Goal: Find specific page/section: Find specific page/section

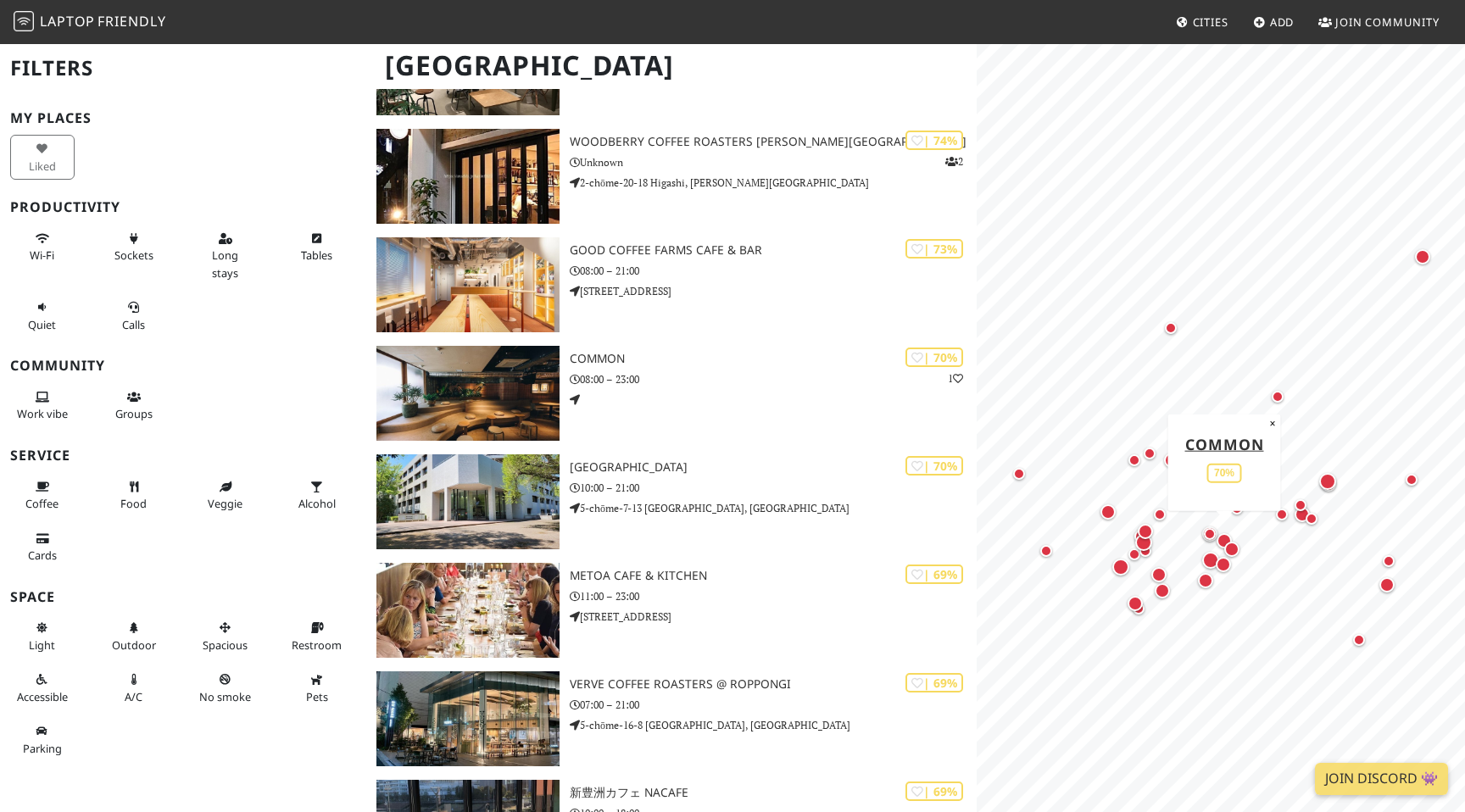
scroll to position [1098, 0]
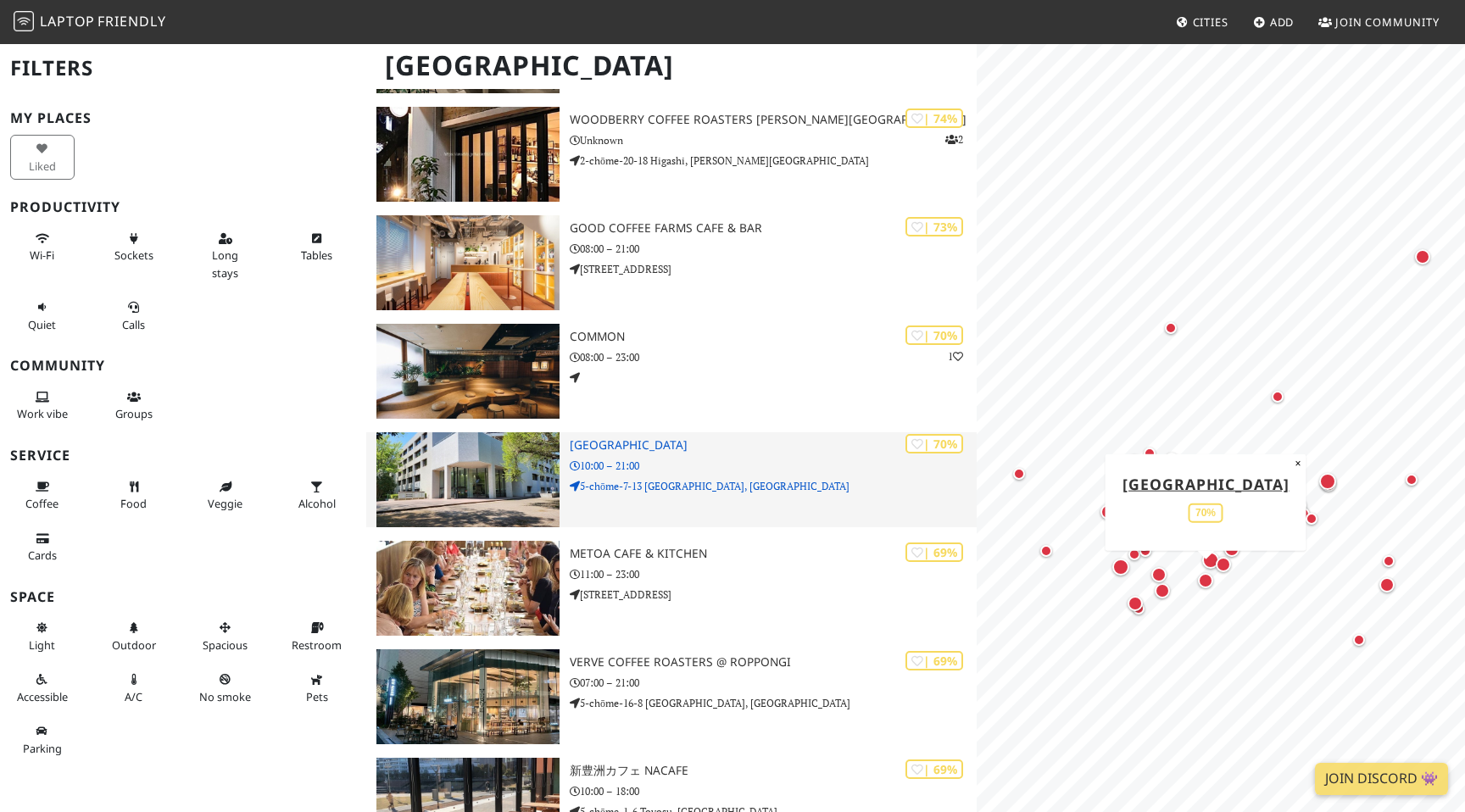
click at [474, 506] on img at bounding box center [468, 479] width 183 height 95
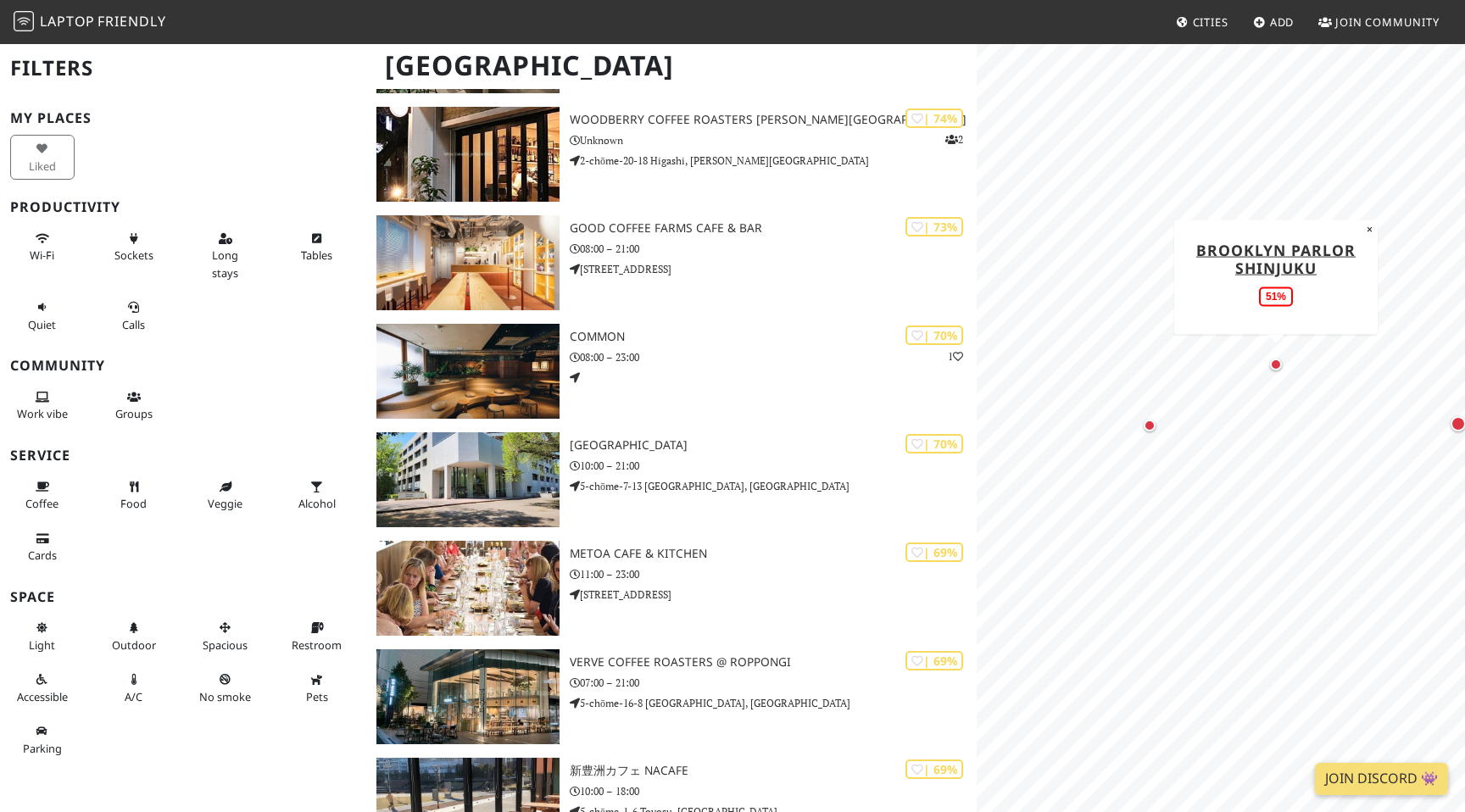
click at [1282, 370] on div "Map marker" at bounding box center [1276, 364] width 20 height 20
click at [1317, 412] on div "Map marker" at bounding box center [1314, 419] width 15 height 15
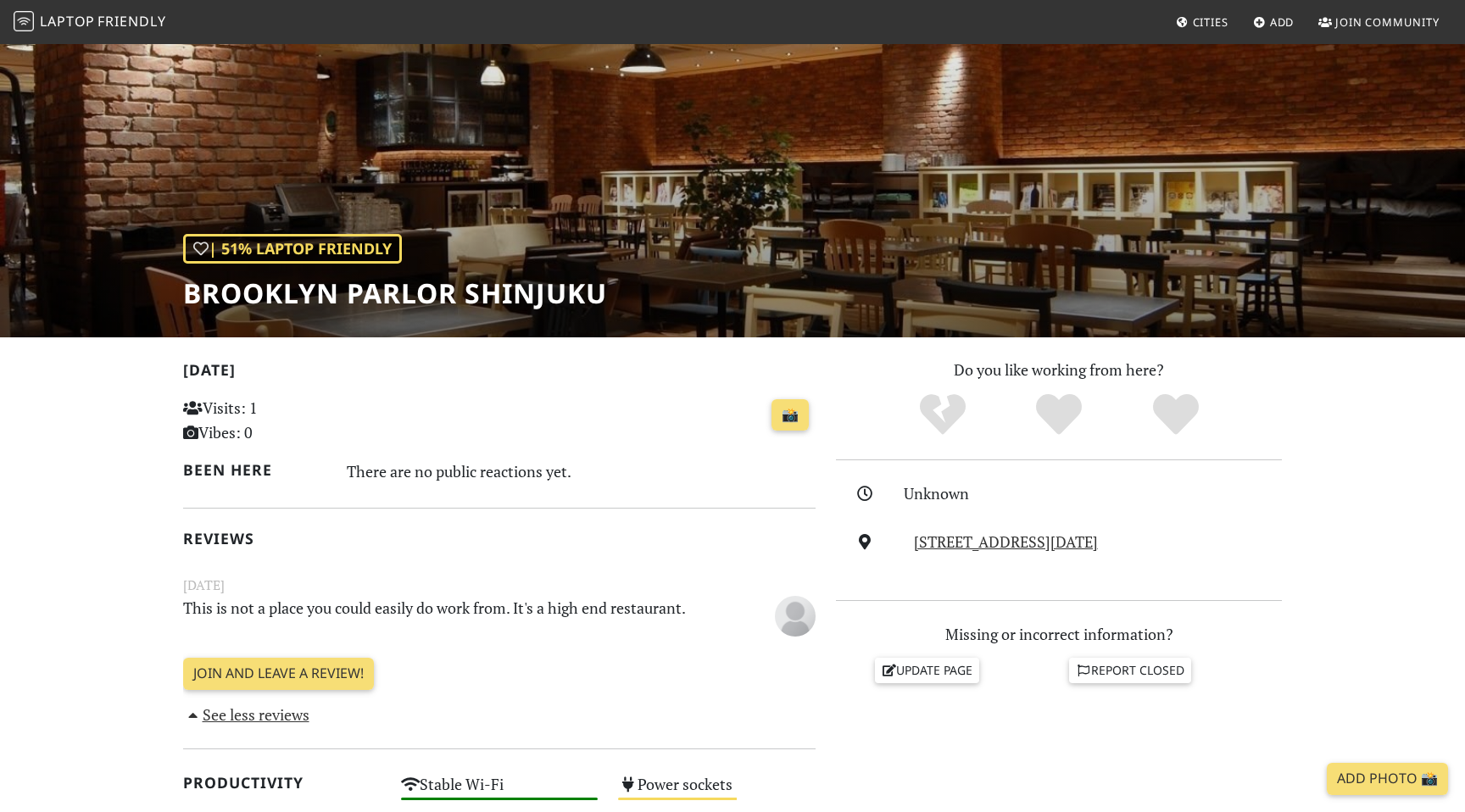
scroll to position [55, 0]
